Goal: Task Accomplishment & Management: Complete application form

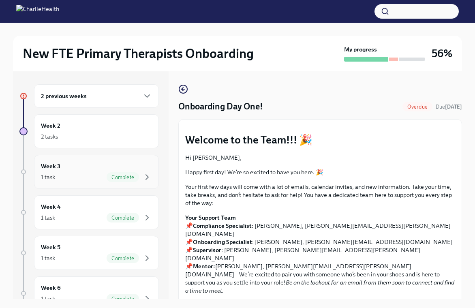
click at [92, 161] on div "Week 3 1 task Complete" at bounding box center [96, 172] width 125 height 34
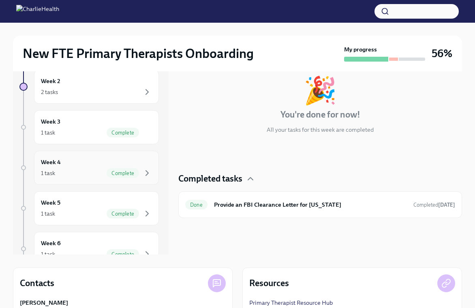
scroll to position [12, 0]
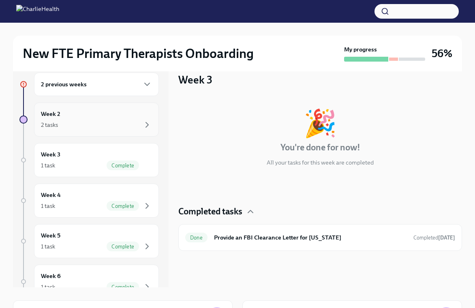
click at [85, 118] on div "Week 2 2 tasks" at bounding box center [96, 119] width 111 height 20
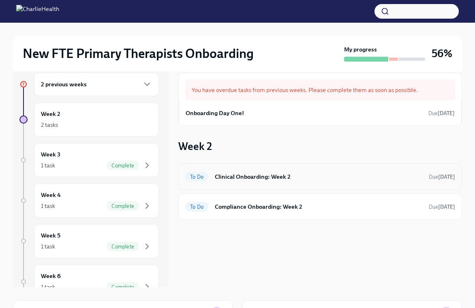
click at [312, 175] on h6 "Clinical Onboarding: Week 2" at bounding box center [318, 176] width 207 height 9
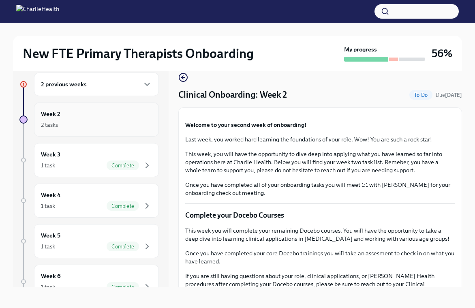
click at [92, 112] on div "Week 2 2 tasks" at bounding box center [96, 119] width 111 height 20
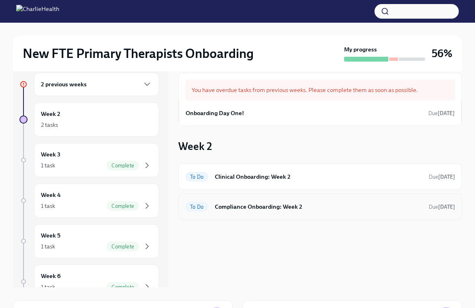
click at [329, 216] on div "To Do Compliance Onboarding: Week 2 Due [DATE]" at bounding box center [320, 206] width 284 height 27
click at [329, 207] on h6 "Compliance Onboarding: Week 2" at bounding box center [318, 206] width 207 height 9
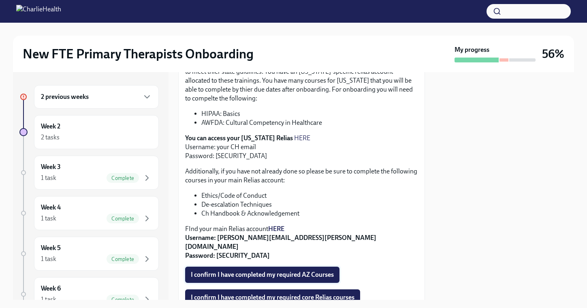
scroll to position [217, 0]
click at [282, 270] on span "I confirm I have completed my required AZ Courses" at bounding box center [262, 274] width 143 height 8
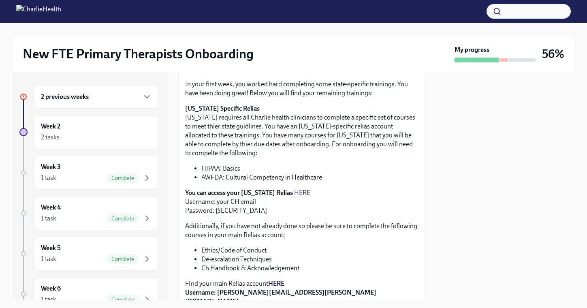
scroll to position [182, 0]
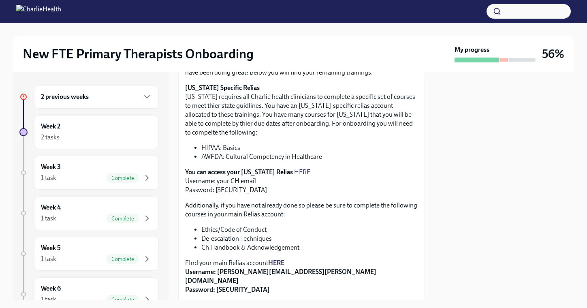
click at [279, 263] on strong "HERE" at bounding box center [276, 263] width 16 height 8
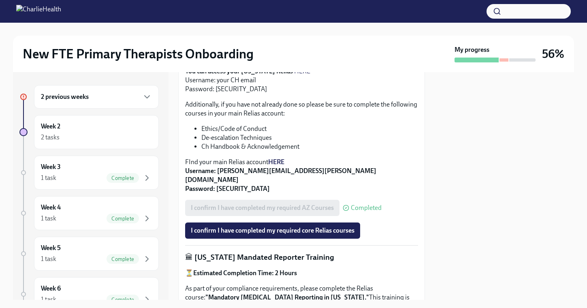
scroll to position [284, 0]
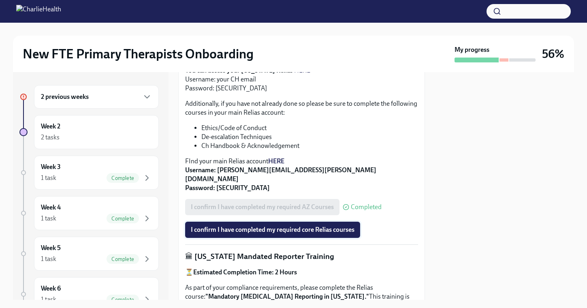
click at [303, 226] on span "I confirm I have completed my required core Relias courses" at bounding box center [273, 230] width 164 height 8
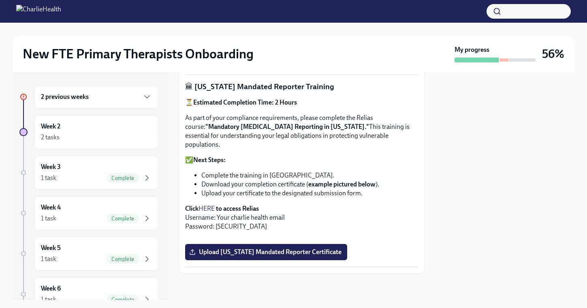
scroll to position [486, 0]
click at [127, 126] on div "Week 2 2 tasks" at bounding box center [96, 132] width 111 height 20
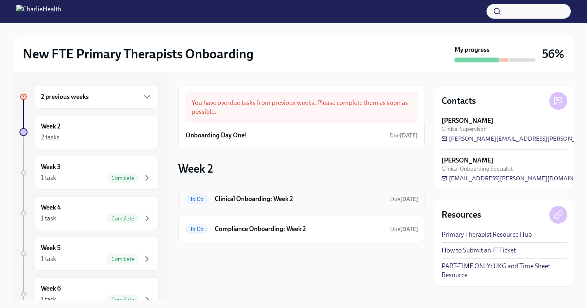
click at [281, 202] on h6 "Clinical Onboarding: Week 2" at bounding box center [299, 198] width 169 height 9
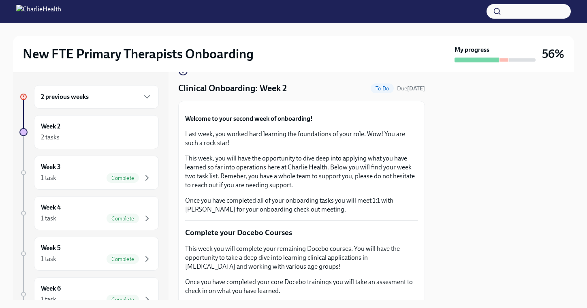
scroll to position [23, 0]
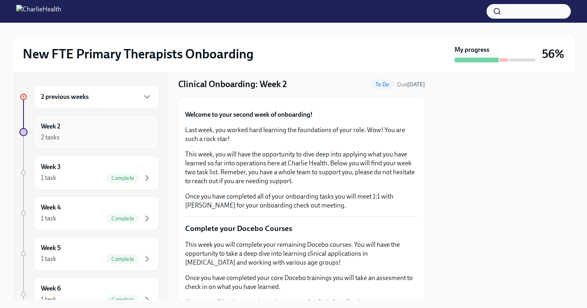
click at [105, 132] on div "Week 2 2 tasks" at bounding box center [96, 132] width 111 height 20
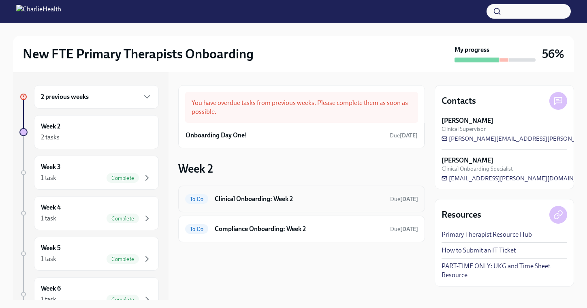
click at [265, 197] on h6 "Clinical Onboarding: Week 2" at bounding box center [299, 198] width 169 height 9
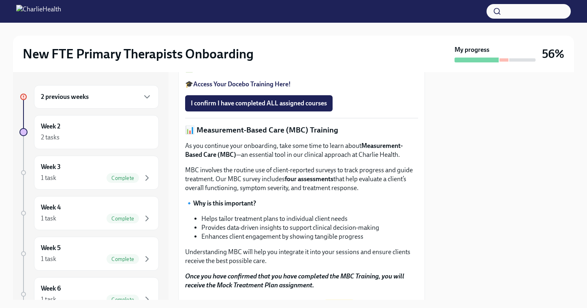
scroll to position [298, 0]
click at [105, 103] on div "2 previous weeks" at bounding box center [96, 96] width 125 height 23
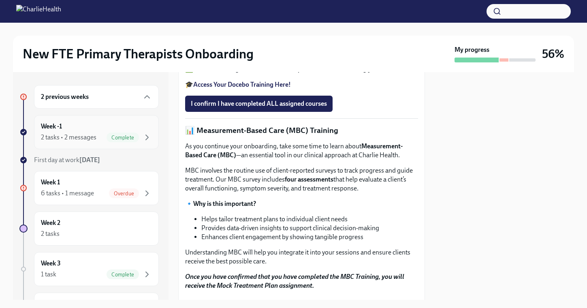
click at [105, 128] on div "Week -1 2 tasks • 2 messages Complete" at bounding box center [96, 132] width 111 height 20
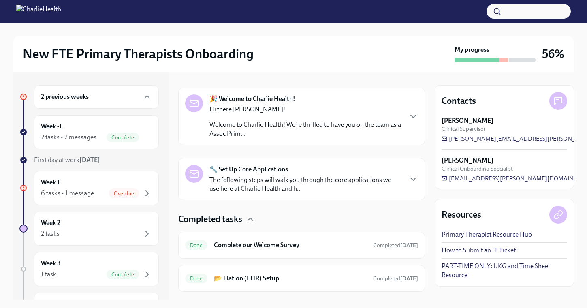
scroll to position [136, 0]
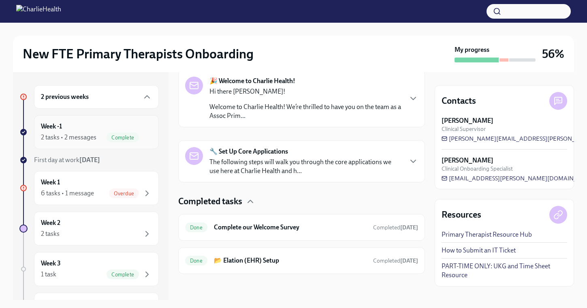
click at [112, 130] on div "Week -1 2 tasks • 2 messages Complete" at bounding box center [96, 132] width 111 height 20
click at [143, 190] on icon "button" at bounding box center [147, 193] width 10 height 10
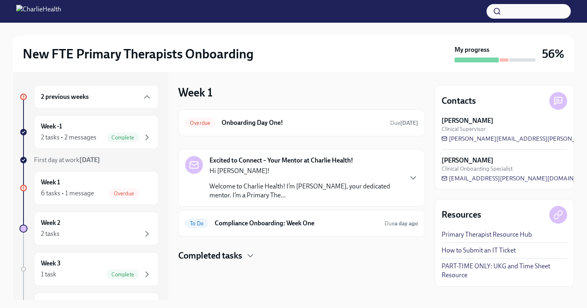
click at [262, 251] on div "Completed tasks" at bounding box center [301, 256] width 247 height 12
click at [301, 233] on div "To Do Compliance Onboarding: Week One Due a day ago" at bounding box center [301, 223] width 247 height 27
click at [303, 229] on div "To Do Compliance Onboarding: Week One Due a day ago" at bounding box center [301, 223] width 233 height 13
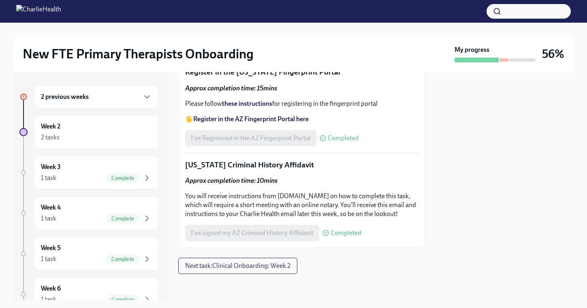
scroll to position [1233, 0]
click at [85, 134] on div "2 tasks" at bounding box center [96, 137] width 111 height 10
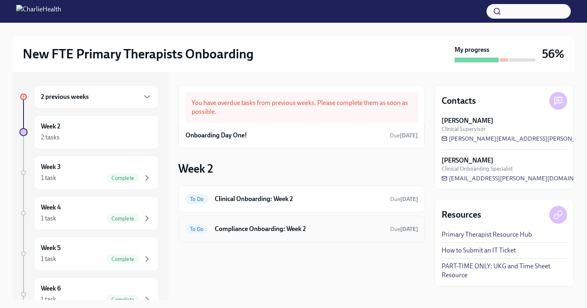
click at [282, 233] on div "To Do Compliance Onboarding: Week 2 Due [DATE]" at bounding box center [301, 228] width 233 height 13
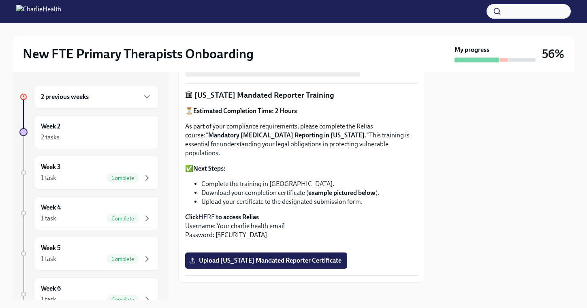
scroll to position [446, 0]
click at [203, 213] on link "HERE" at bounding box center [207, 217] width 16 height 8
click at [306, 188] on li "Download your completion certificate ( example pictured below )." at bounding box center [309, 192] width 217 height 9
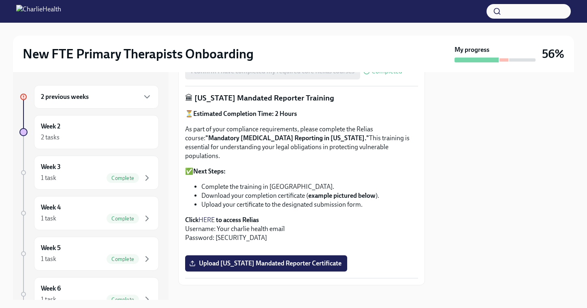
click at [239, 216] on strong "to access Relias" at bounding box center [237, 220] width 43 height 8
click at [208, 216] on link "HERE" at bounding box center [207, 220] width 16 height 8
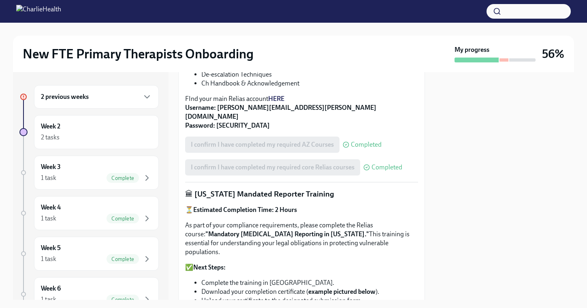
scroll to position [581, 0]
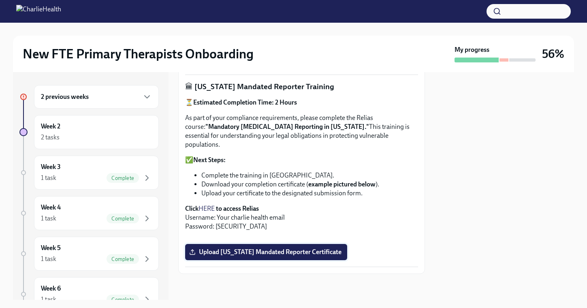
click at [324, 257] on label "Upload [US_STATE] Mandated Reporter Certificate" at bounding box center [266, 252] width 162 height 16
click at [0, 0] on input "Upload [US_STATE] Mandated Reporter Certificate" at bounding box center [0, 0] width 0 height 0
click at [470, 188] on div at bounding box center [504, 186] width 139 height 228
click at [446, 204] on div at bounding box center [504, 186] width 139 height 228
click at [68, 137] on div "2 tasks" at bounding box center [96, 137] width 111 height 10
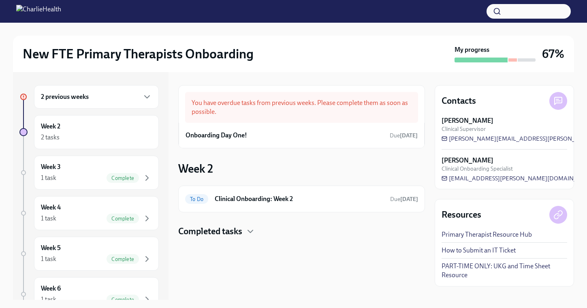
click at [256, 231] on div "Completed tasks" at bounding box center [301, 231] width 247 height 12
click at [257, 253] on h6 "Compliance Onboarding: Week 2" at bounding box center [316, 257] width 204 height 9
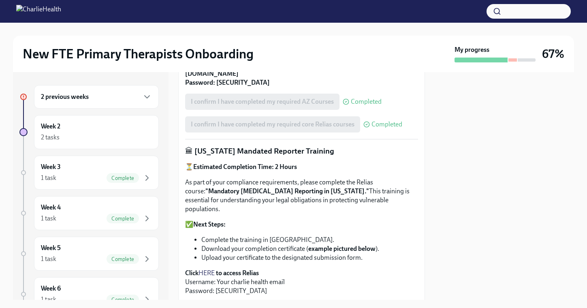
scroll to position [297, 0]
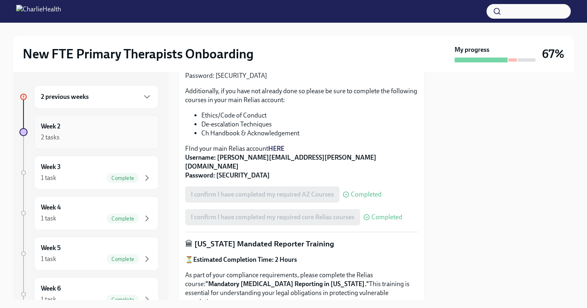
click at [137, 141] on div "2 tasks" at bounding box center [96, 137] width 111 height 10
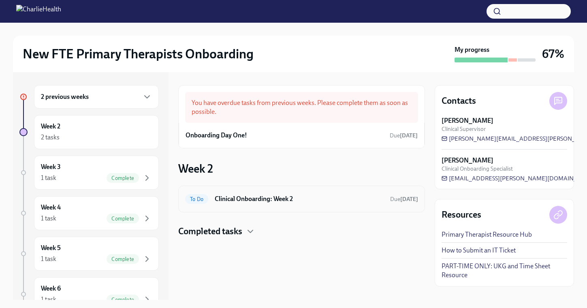
click at [278, 201] on h6 "Clinical Onboarding: Week 2" at bounding box center [299, 198] width 169 height 9
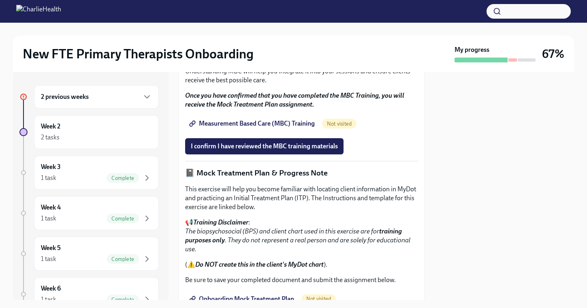
scroll to position [479, 0]
click at [94, 108] on div "2 previous weeks" at bounding box center [96, 96] width 125 height 23
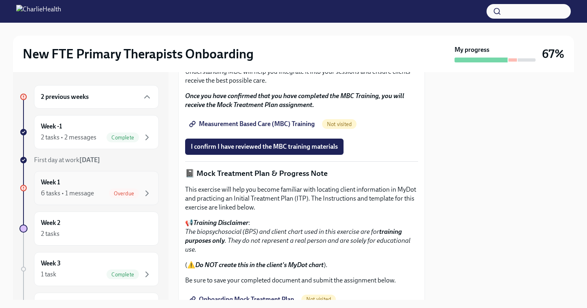
click at [121, 197] on div "Overdue" at bounding box center [124, 193] width 30 height 10
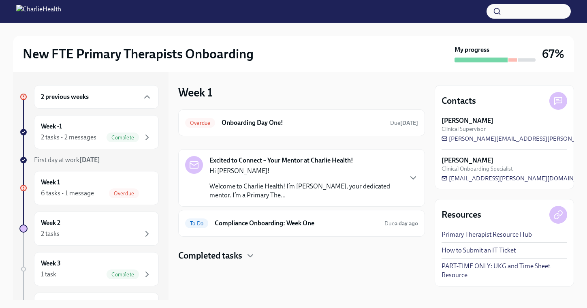
click at [272, 108] on div "Week 1 Overdue Onboarding Day One! Due [DATE] Excited to Connect – Your Mentor …" at bounding box center [301, 173] width 247 height 177
click at [272, 115] on div "Overdue Onboarding Day One! Due [DATE]" at bounding box center [301, 122] width 247 height 27
click at [272, 123] on h6 "Onboarding Day One!" at bounding box center [303, 122] width 162 height 9
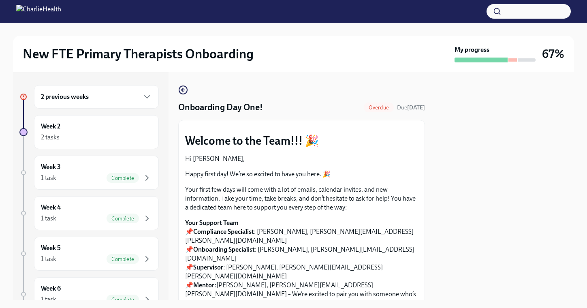
click at [379, 127] on button "Zoom image" at bounding box center [301, 127] width 233 height 0
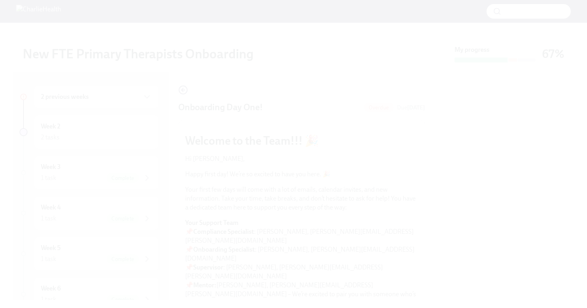
click at [379, 157] on button "Unzoom image" at bounding box center [293, 154] width 587 height 308
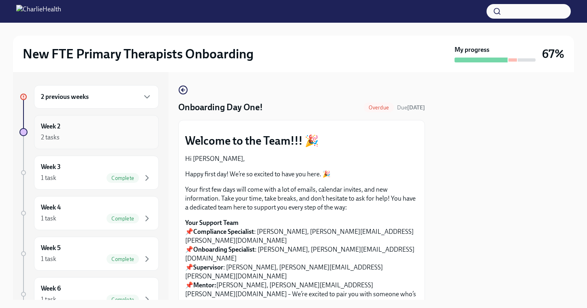
click at [112, 126] on div "Week 2 2 tasks" at bounding box center [96, 132] width 111 height 20
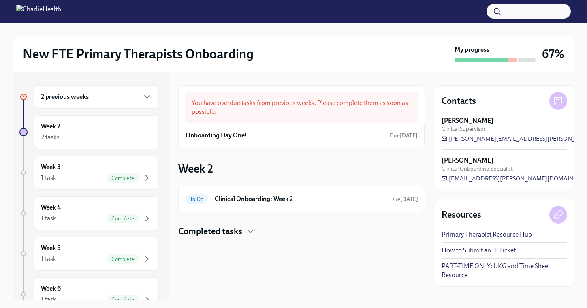
click at [235, 233] on h4 "Completed tasks" at bounding box center [210, 231] width 64 height 12
click at [100, 144] on div "Week 2 2 tasks" at bounding box center [96, 132] width 125 height 34
click at [296, 196] on h6 "Clinical Onboarding: Week 2" at bounding box center [299, 198] width 169 height 9
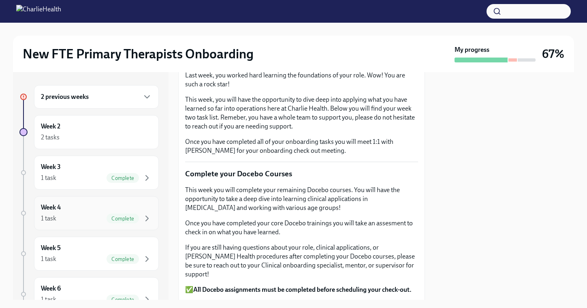
scroll to position [59, 0]
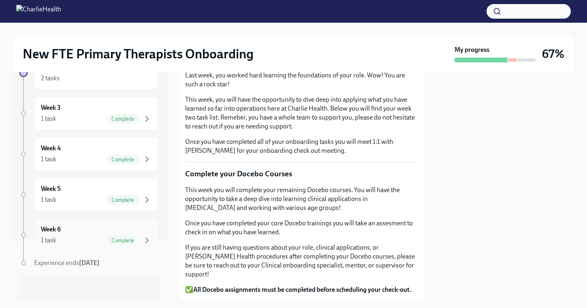
click at [83, 231] on div "Week 6 1 task Complete" at bounding box center [96, 235] width 111 height 20
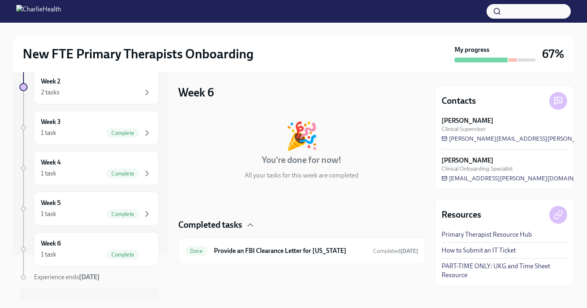
scroll to position [59, 0]
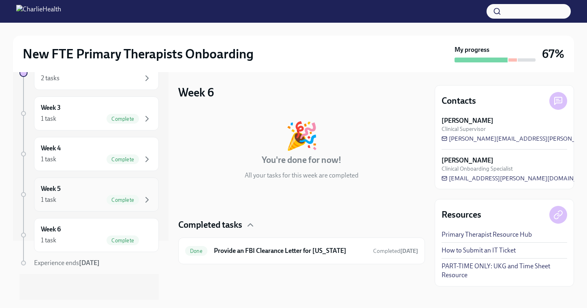
click at [109, 197] on span "Complete" at bounding box center [123, 200] width 32 height 6
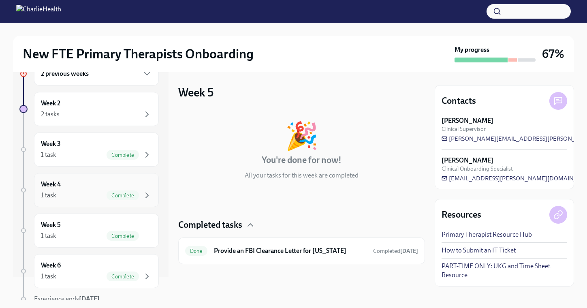
scroll to position [23, 0]
click at [107, 166] on div "2 previous weeks Week 2 2 tasks Week 3 1 task Complete Week 4 1 task Complete W…" at bounding box center [88, 199] width 139 height 274
click at [109, 157] on span "Complete" at bounding box center [123, 155] width 32 height 6
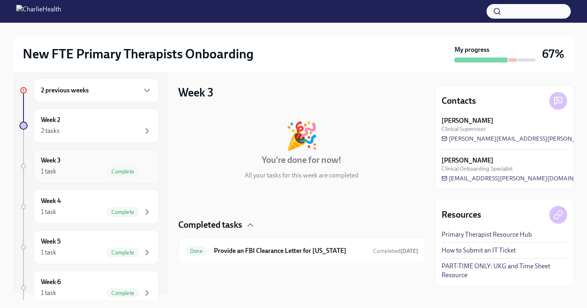
scroll to position [1, 0]
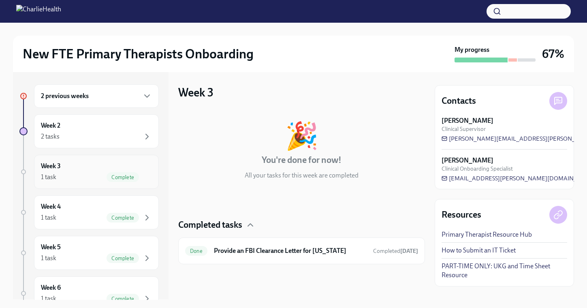
click at [111, 160] on div "Week 3 1 task Complete" at bounding box center [96, 172] width 125 height 34
click at [254, 258] on div "Done Provide an FBI Clearance Letter for [US_STATE] Completed [DATE]" at bounding box center [301, 250] width 247 height 27
click at [260, 252] on h6 "Provide an FBI Clearance Letter for [US_STATE]" at bounding box center [290, 250] width 153 height 9
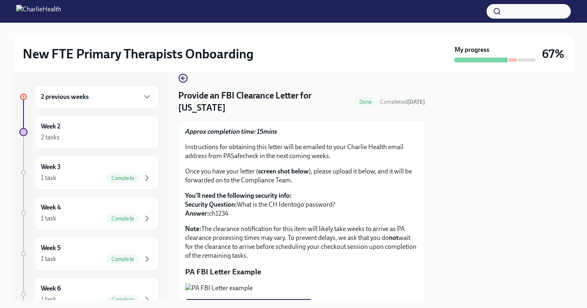
scroll to position [129, 0]
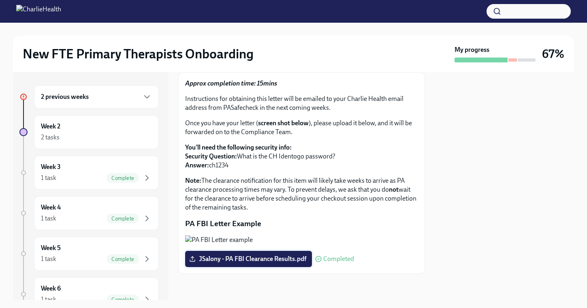
click at [276, 261] on span "JSalony - PA FBI Clearance Results.pdf" at bounding box center [248, 259] width 115 height 8
click at [0, 0] on input "JSalony - PA FBI Clearance Results.pdf" at bounding box center [0, 0] width 0 height 0
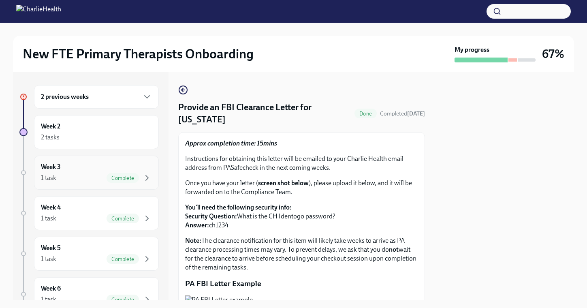
click at [91, 167] on div "Week 3 1 task Complete" at bounding box center [96, 172] width 111 height 20
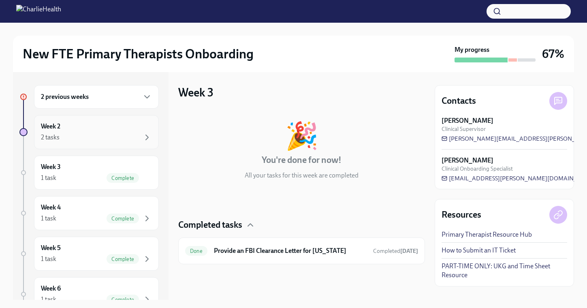
click at [92, 123] on div "Week 2 2 tasks" at bounding box center [96, 132] width 111 height 20
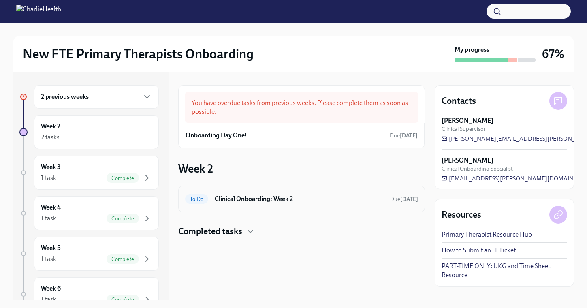
click at [273, 200] on h6 "Clinical Onboarding: Week 2" at bounding box center [299, 198] width 169 height 9
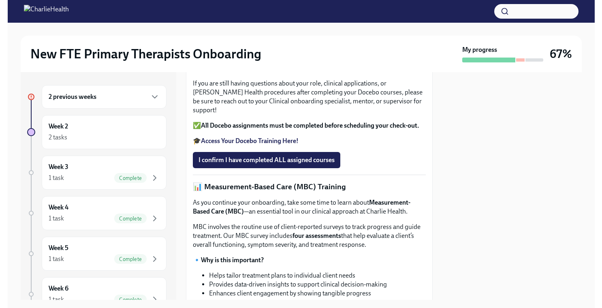
scroll to position [243, 0]
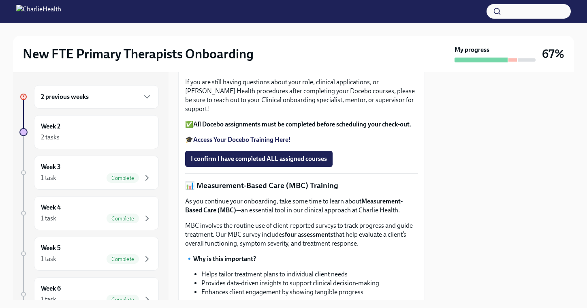
click at [255, 143] on strong "Access Your Docebo Training Here!" at bounding box center [242, 140] width 98 height 8
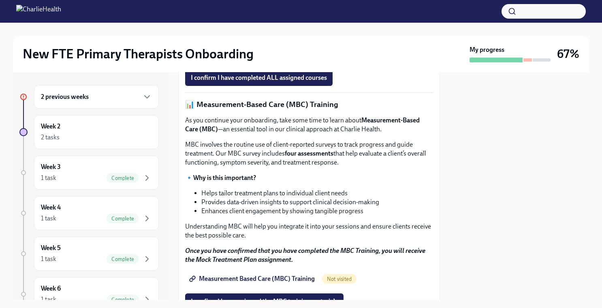
scroll to position [320, 0]
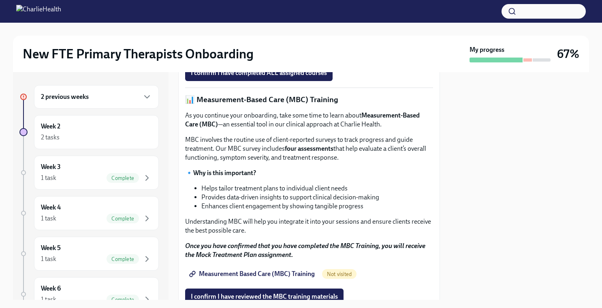
click at [260, 58] on strong "Access Your Docebo Training Here!" at bounding box center [242, 54] width 98 height 8
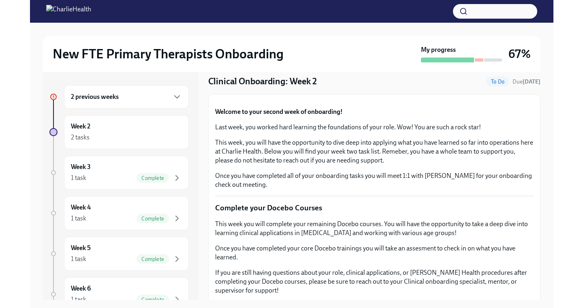
scroll to position [0, 0]
